Goal: Navigation & Orientation: Find specific page/section

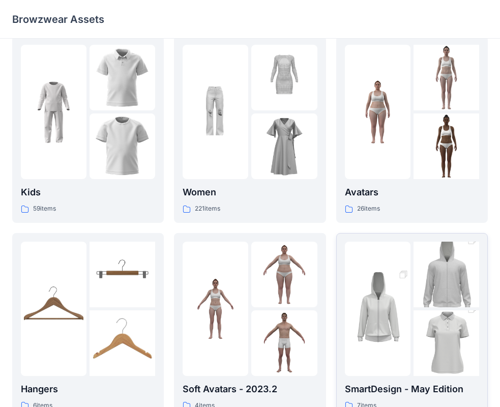
scroll to position [203, 0]
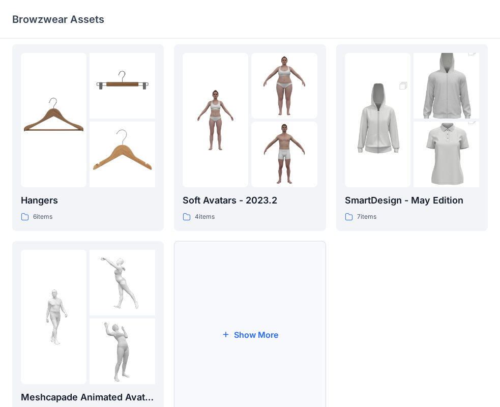
click at [222, 333] on icon "button" at bounding box center [226, 334] width 8 height 8
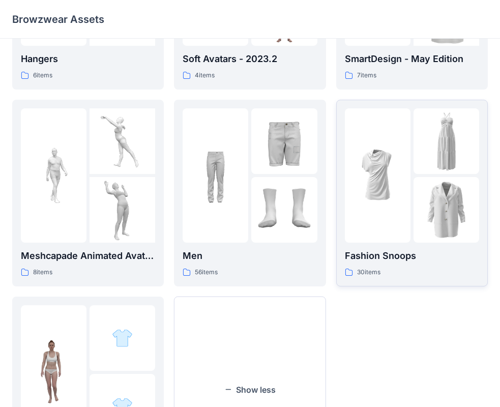
scroll to position [356, 0]
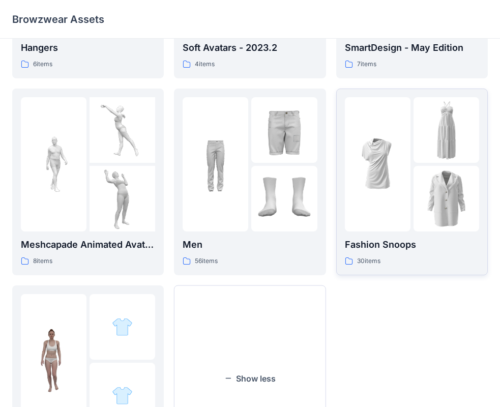
click at [435, 155] on img at bounding box center [447, 130] width 66 height 66
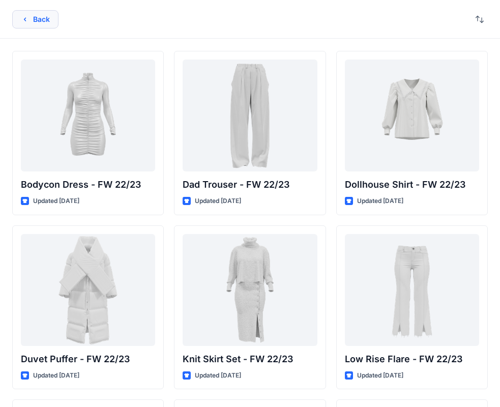
click at [42, 22] on button "Back" at bounding box center [35, 19] width 46 height 18
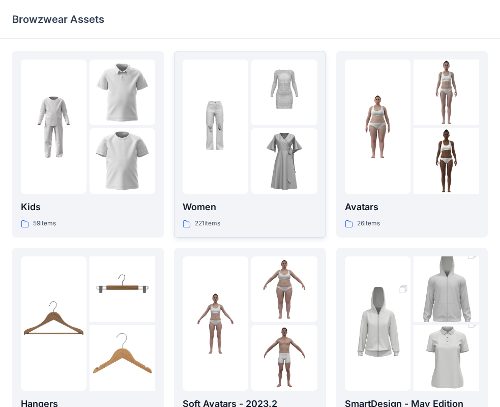
click at [265, 106] on img at bounding box center [284, 93] width 66 height 66
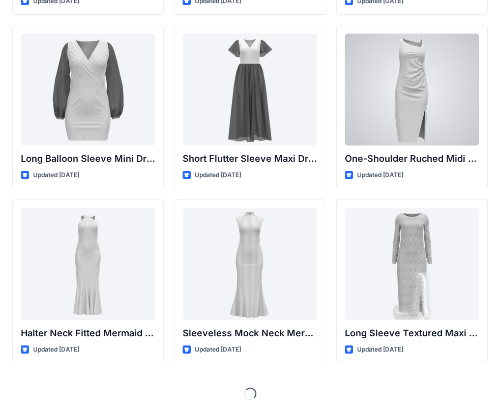
scroll to position [379, 0]
